Goal: Task Accomplishment & Management: Use online tool/utility

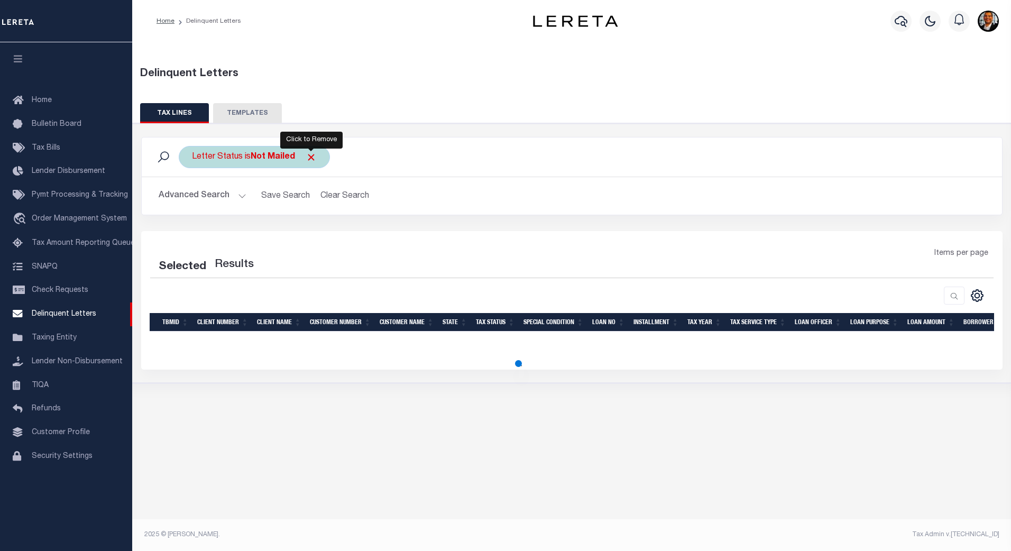
click at [310, 155] on span "Click to Remove" at bounding box center [311, 157] width 11 height 11
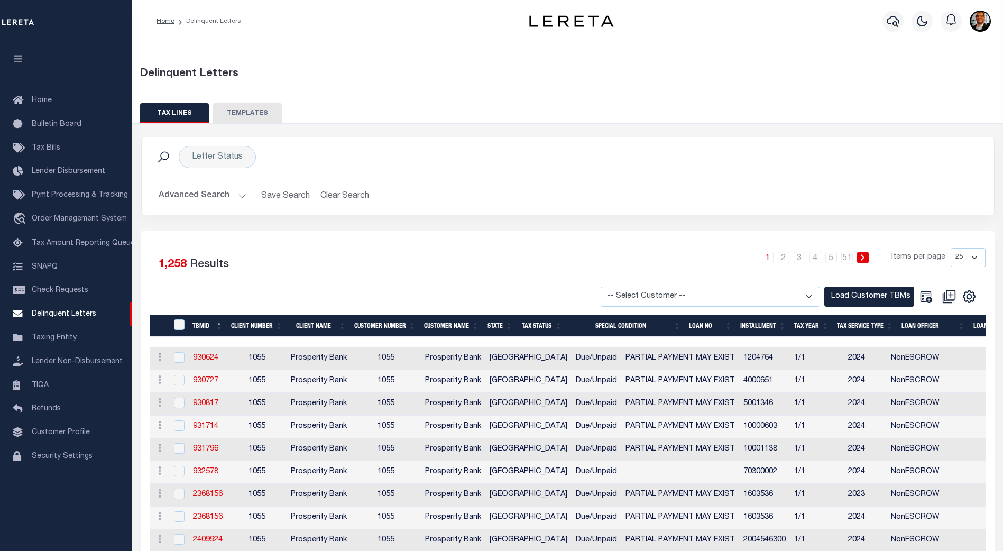
click at [240, 194] on button "Advanced Search" at bounding box center [203, 196] width 88 height 21
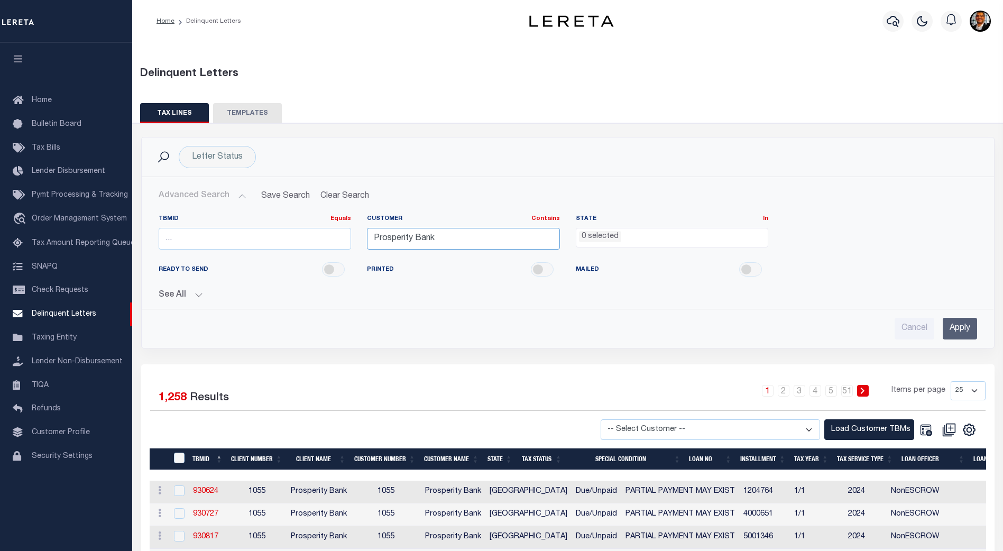
drag, startPoint x: 441, startPoint y: 237, endPoint x: 351, endPoint y: 240, distance: 89.9
click at [351, 240] on div "TBMID Equals Equals Is Not Equal To Is Greater Than Is Less Than Customer Conta…" at bounding box center [568, 236] width 835 height 43
type input "Glacier Bancorp"
click at [957, 324] on input "Apply" at bounding box center [960, 329] width 34 height 22
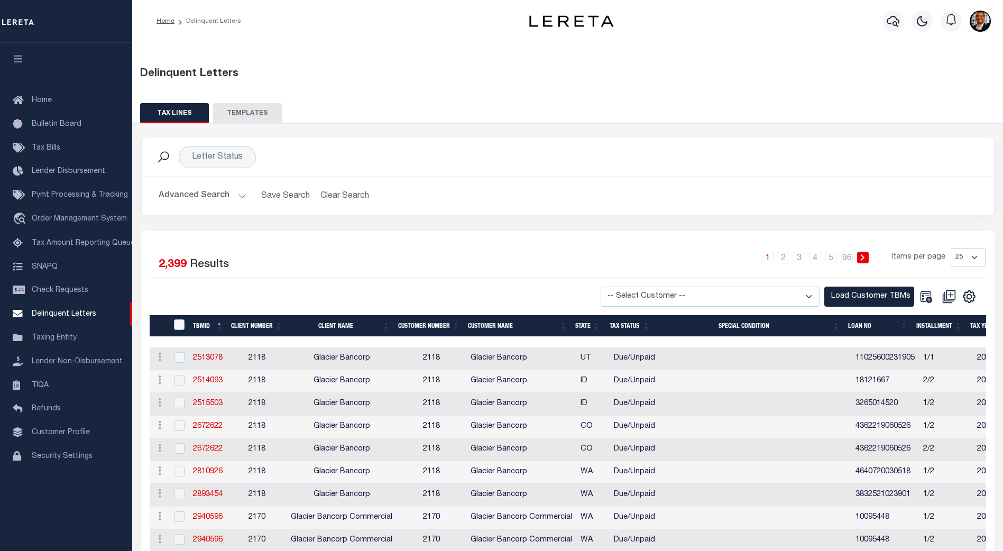
click at [207, 323] on th "TBMID" at bounding box center [208, 326] width 39 height 22
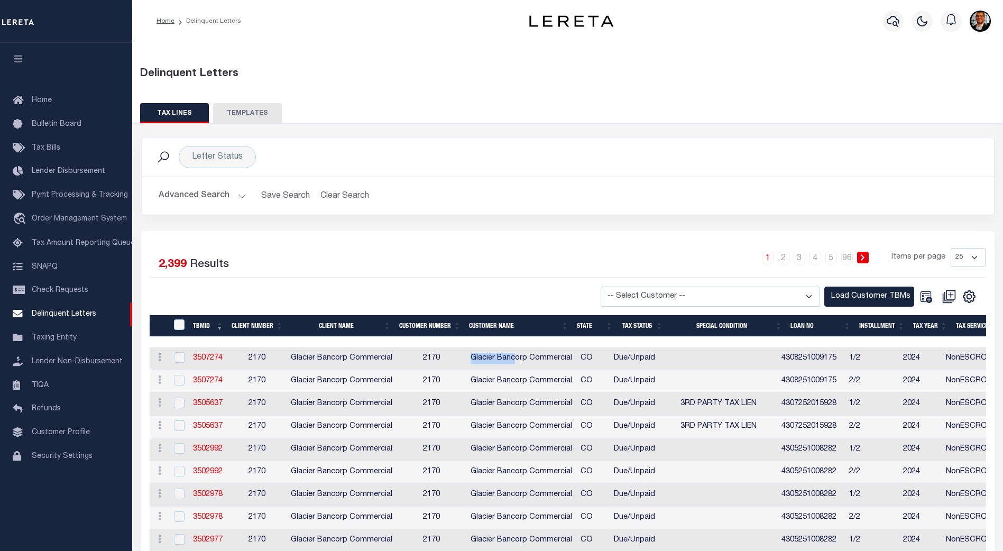
drag, startPoint x: 456, startPoint y: 348, endPoint x: 514, endPoint y: 351, distance: 58.3
click at [198, 406] on link "3505637" at bounding box center [208, 403] width 30 height 7
checkbox input "true"
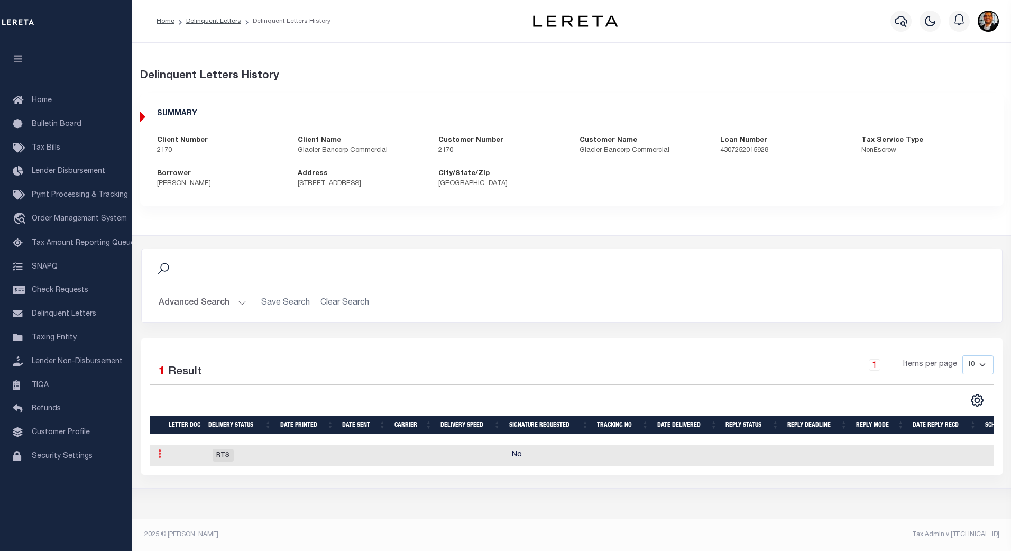
click at [154, 457] on link at bounding box center [160, 455] width 12 height 8
click at [181, 470] on link "Details" at bounding box center [179, 470] width 50 height 17
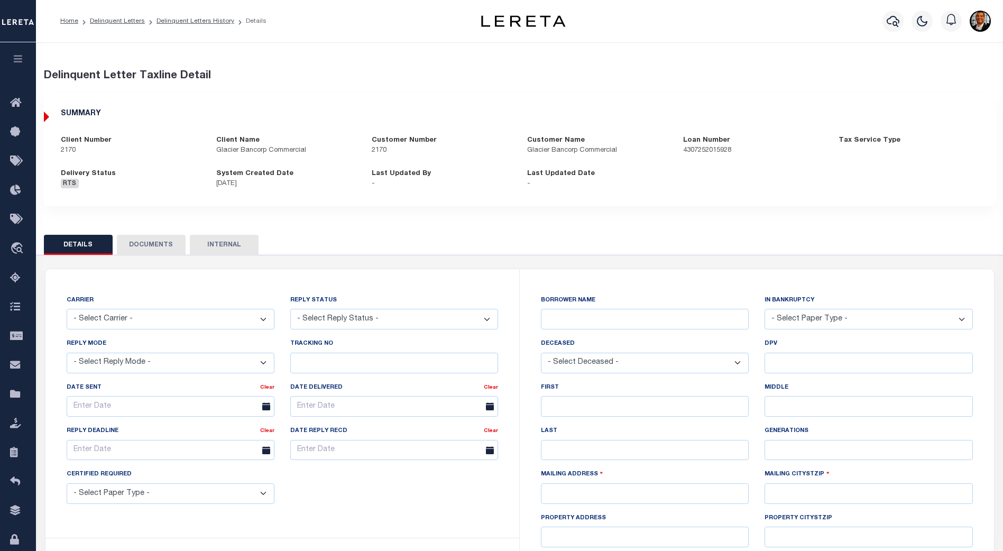
select select "False"
type input "[PERSON_NAME]"
select select "False"
type input "RHONDA"
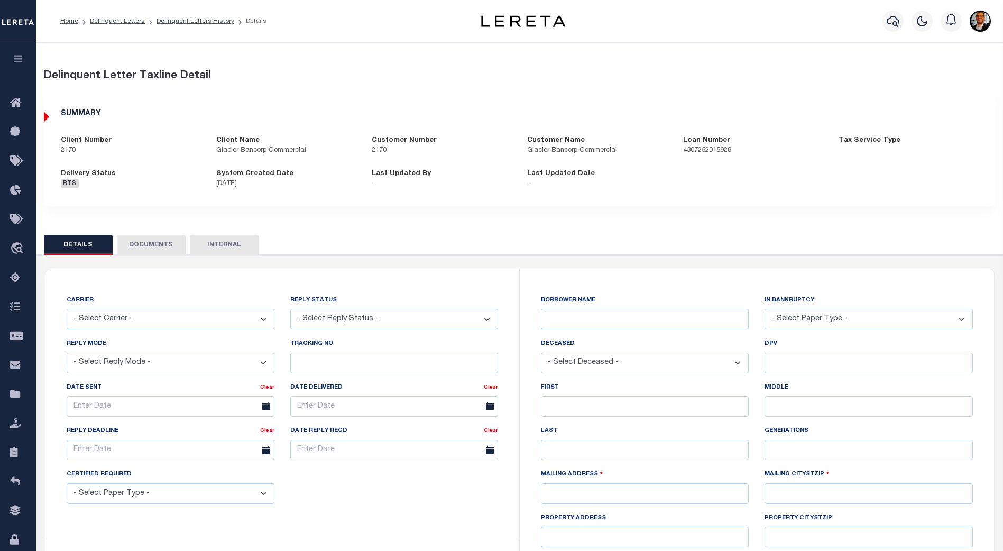
type input "CRAWFORD"
type input "PO BOX 811"
type input "[GEOGRAPHIC_DATA]-0811"
type input "[STREET_ADDRESS]"
type input "[GEOGRAPHIC_DATA]"
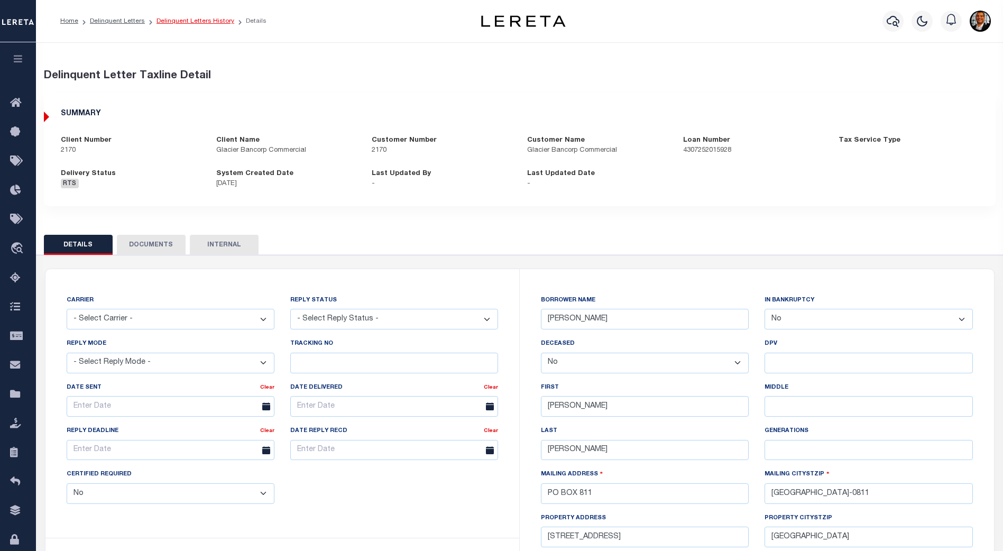
click at [196, 19] on link "Delinquent Letters History" at bounding box center [196, 21] width 78 height 6
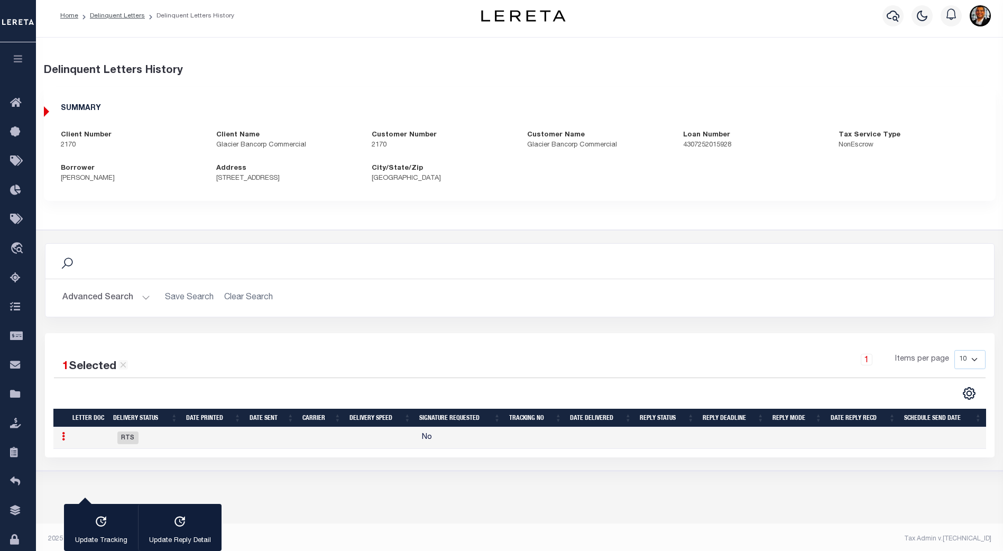
scroll to position [10, 0]
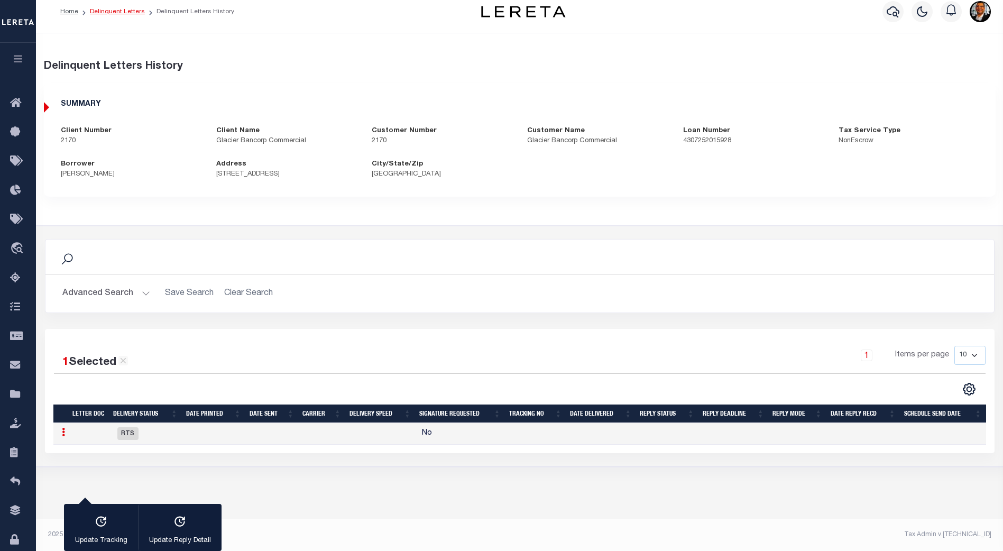
click at [128, 11] on link "Delinquent Letters" at bounding box center [117, 11] width 55 height 6
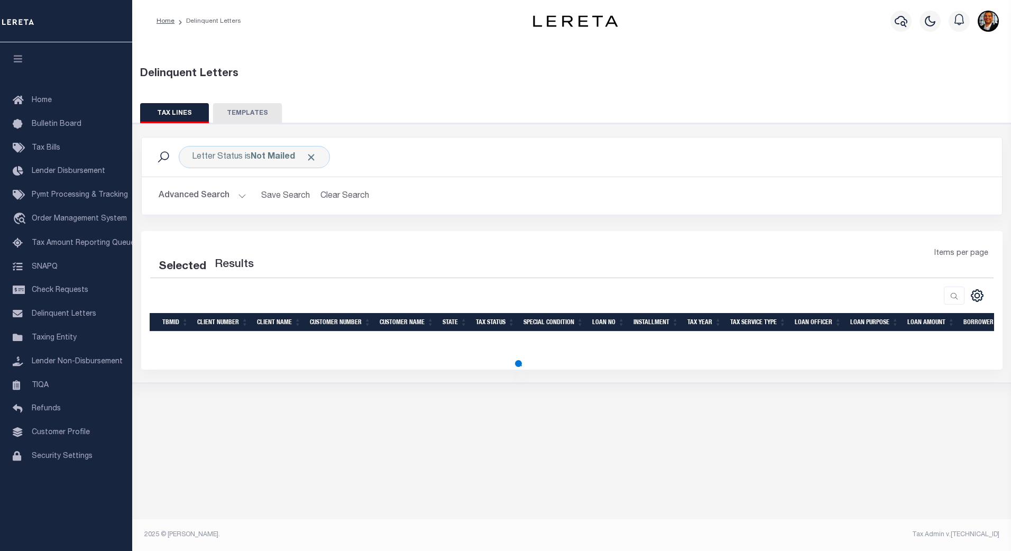
click at [239, 194] on button "Advanced Search" at bounding box center [203, 196] width 88 height 21
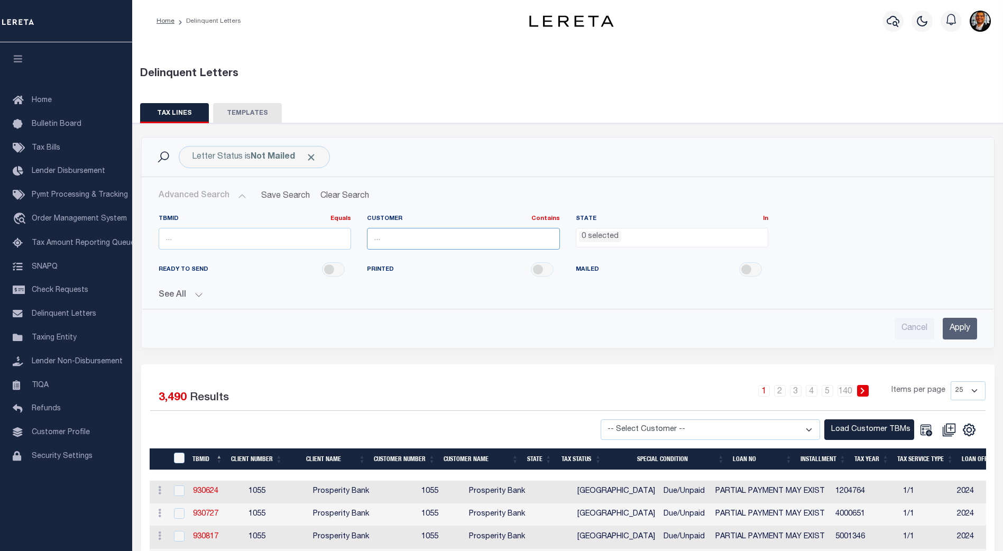
click at [388, 239] on input "text" at bounding box center [463, 239] width 193 height 22
type input "Glacier Bancorp"
click at [958, 324] on input "Apply" at bounding box center [960, 329] width 34 height 22
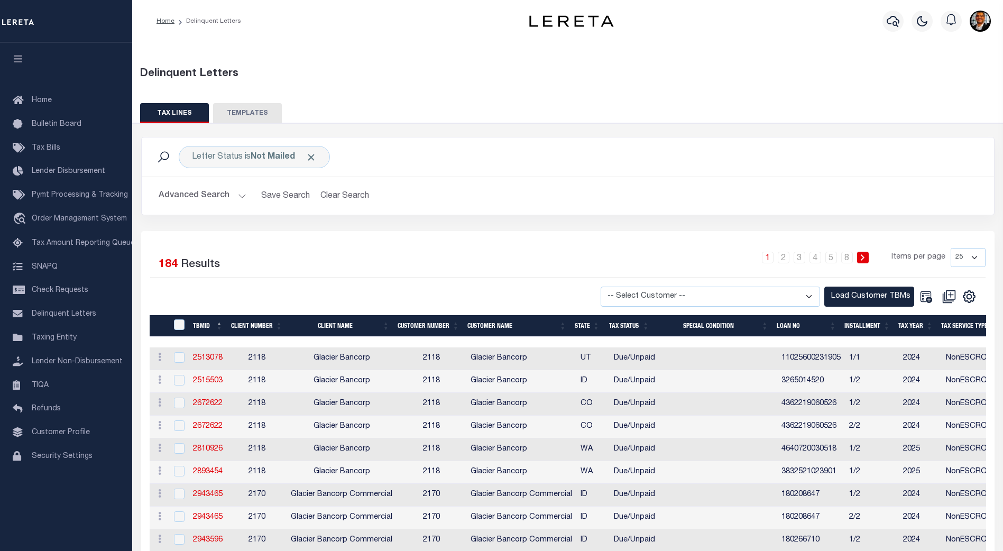
click at [214, 325] on th "TBMID" at bounding box center [208, 326] width 39 height 22
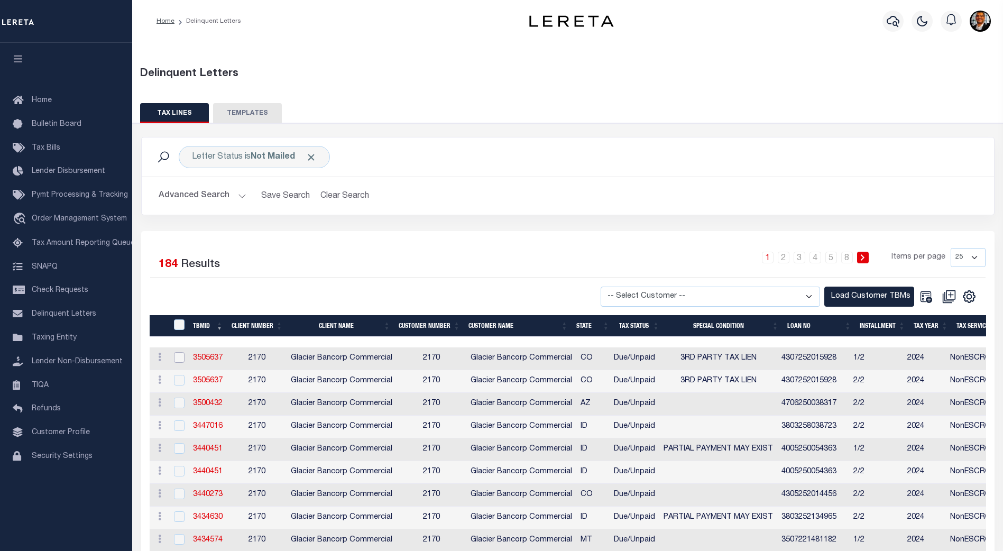
click at [180, 359] on input "checkbox" at bounding box center [179, 357] width 11 height 11
checkbox input "true"
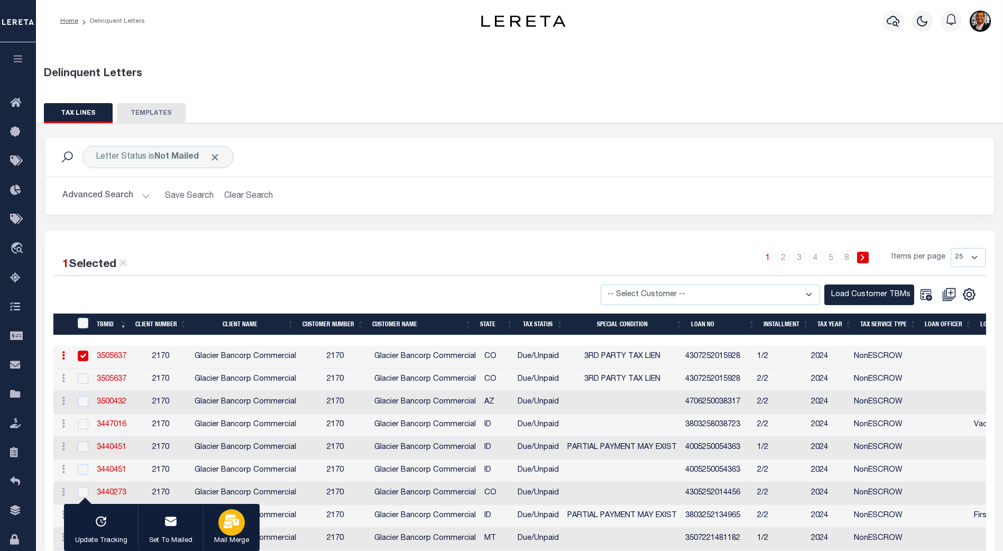
click at [231, 527] on icon "button" at bounding box center [231, 522] width 15 height 14
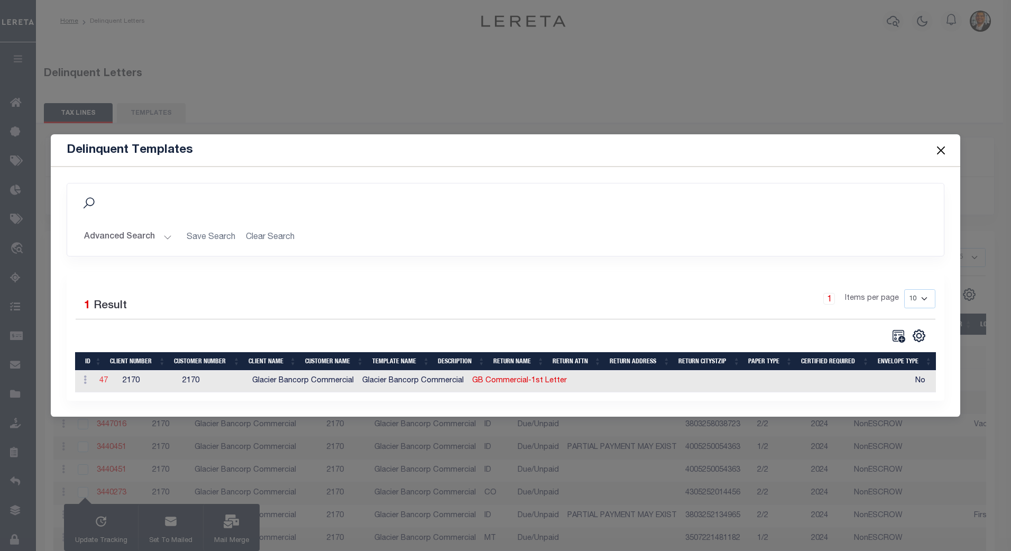
click at [102, 378] on link "47" at bounding box center [103, 380] width 8 height 7
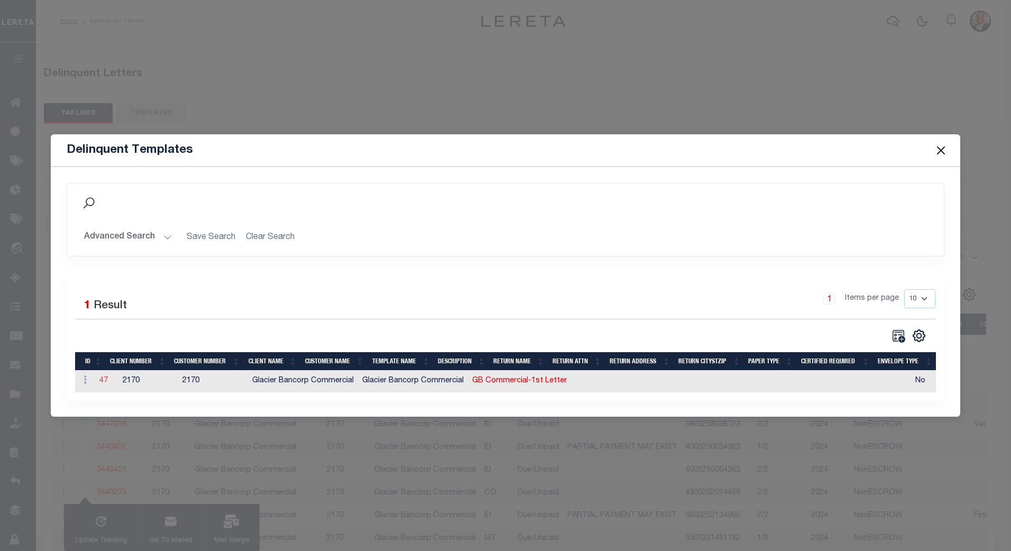
type textarea "<p style="line-height: normal; margin: 0in 0in 8pt; font-size: 11pt; font-famil…"
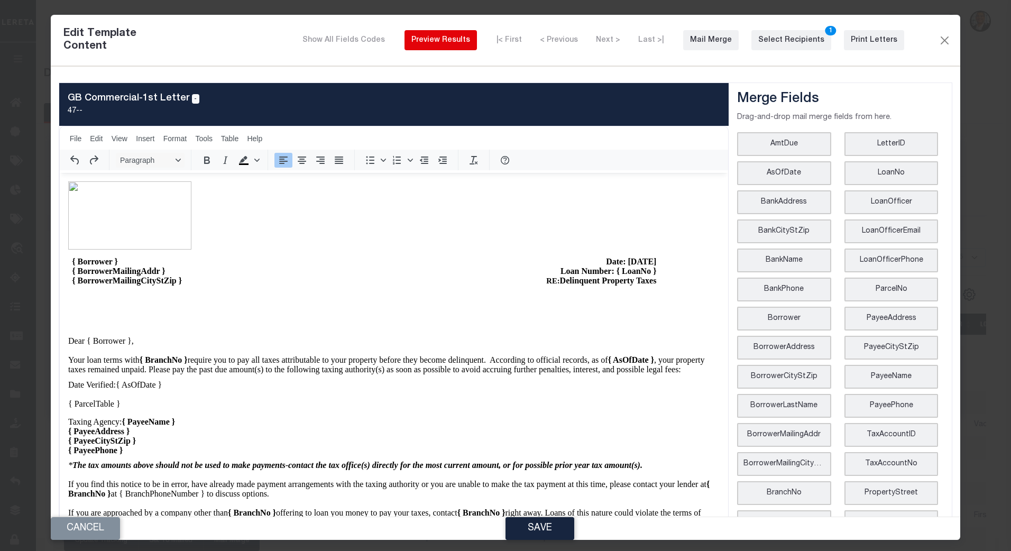
click at [451, 41] on div "Preview Results" at bounding box center [441, 40] width 59 height 11
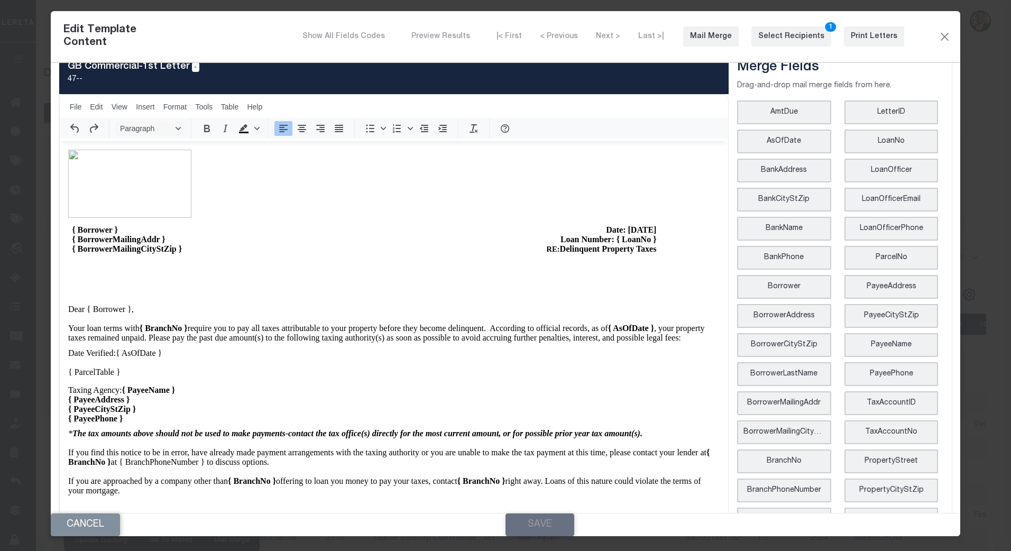
scroll to position [28, 0]
